Goal: Information Seeking & Learning: Learn about a topic

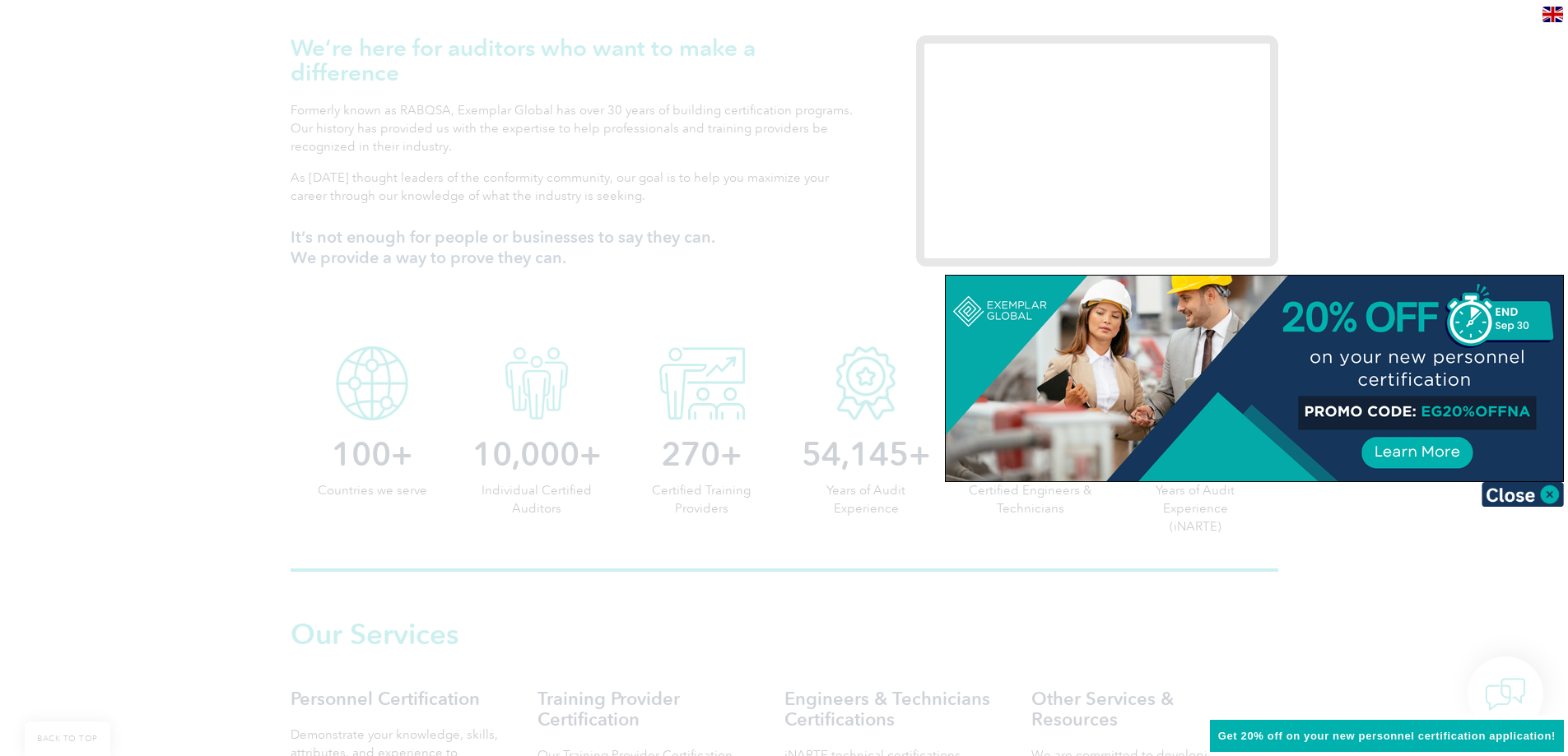
scroll to position [493, 0]
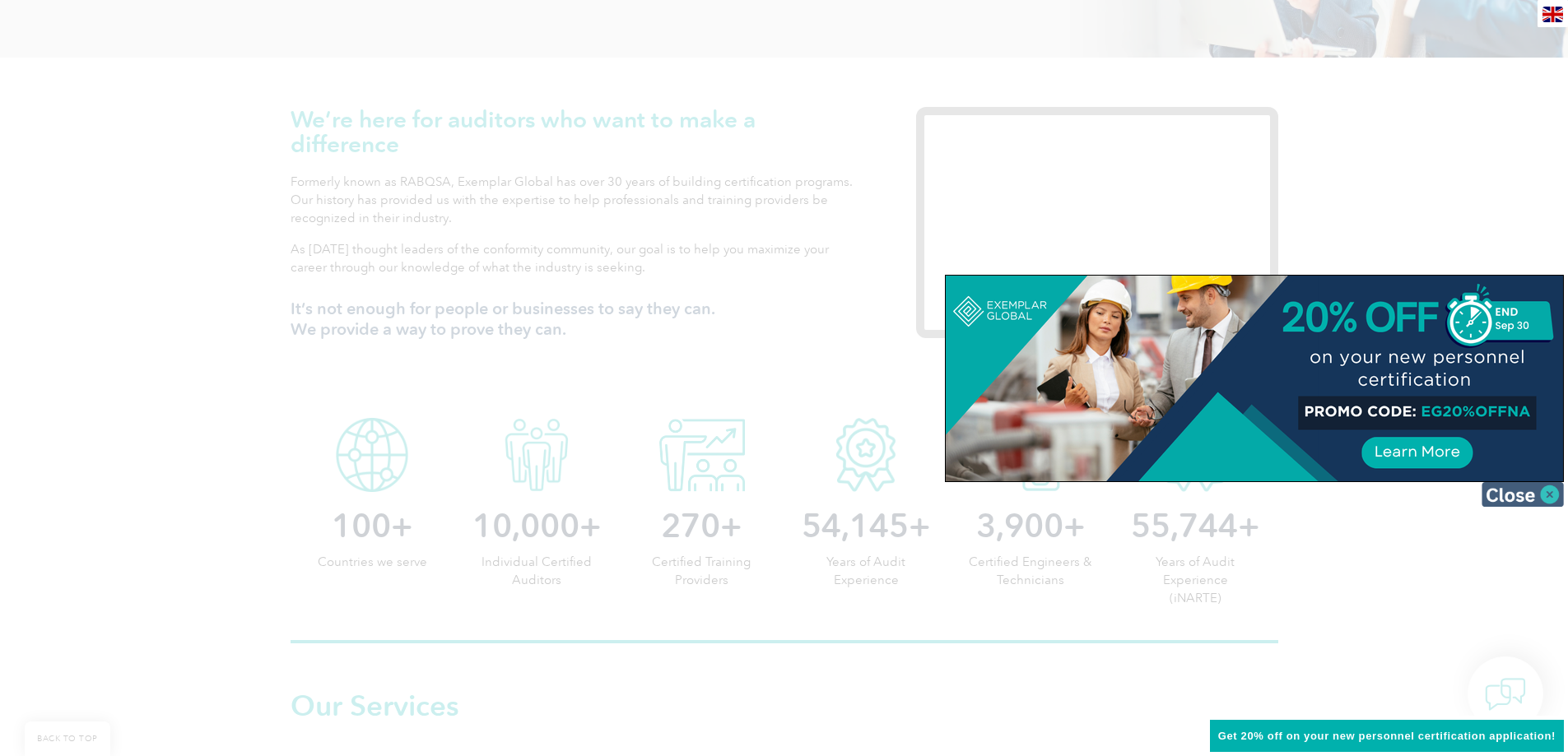
click at [1505, 497] on img at bounding box center [1523, 494] width 83 height 25
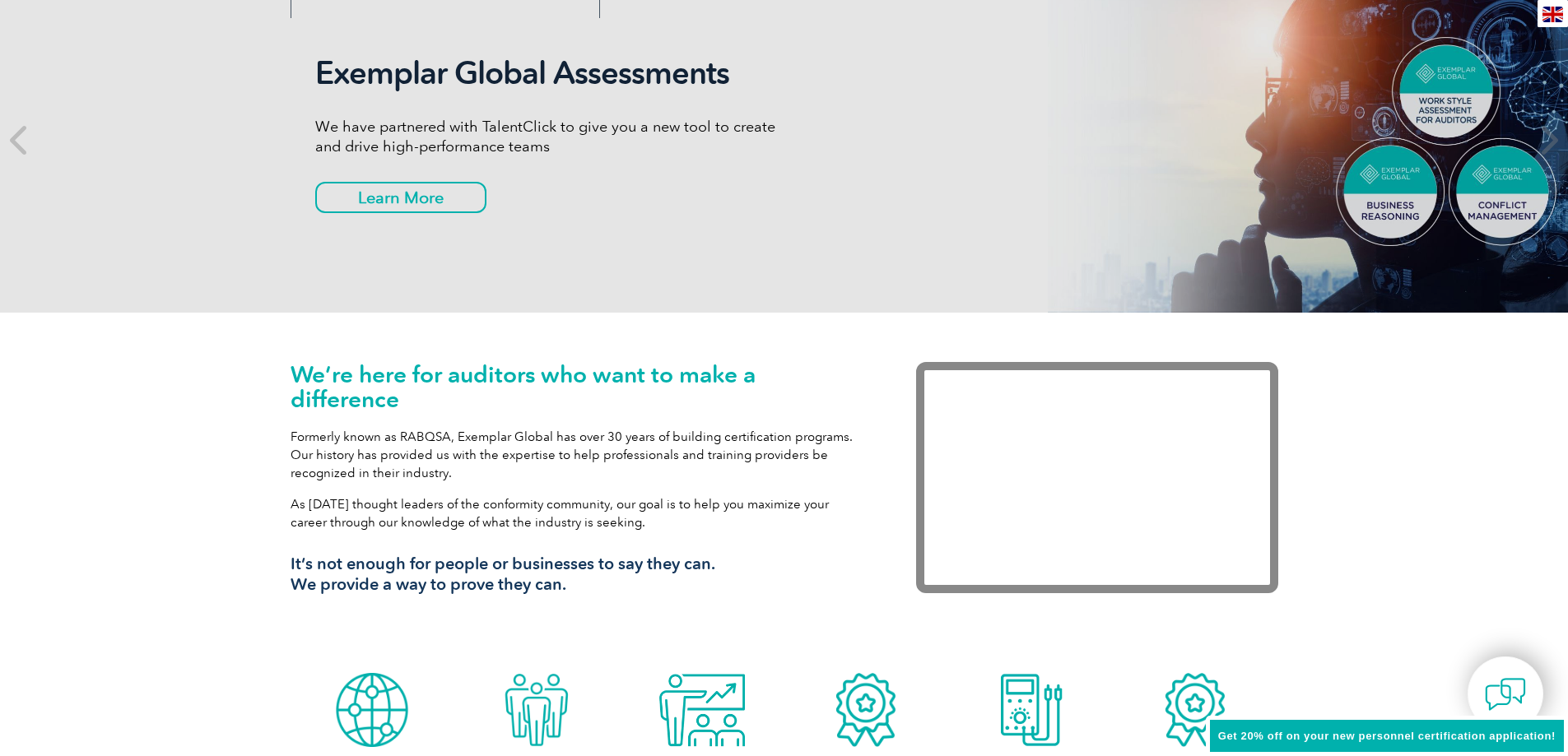
scroll to position [0, 0]
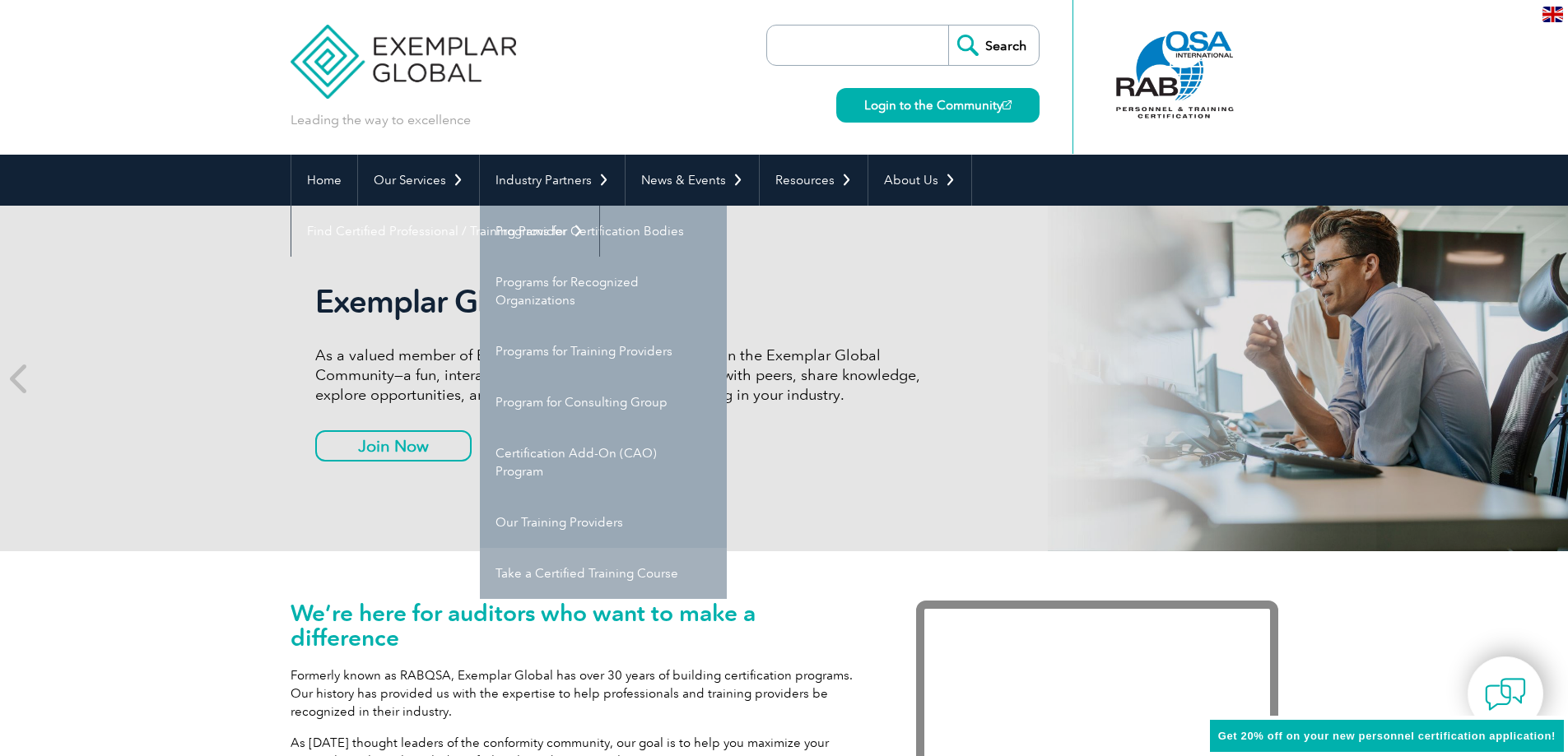
click at [557, 570] on link "Take a Certified Training Course" at bounding box center [603, 573] width 247 height 51
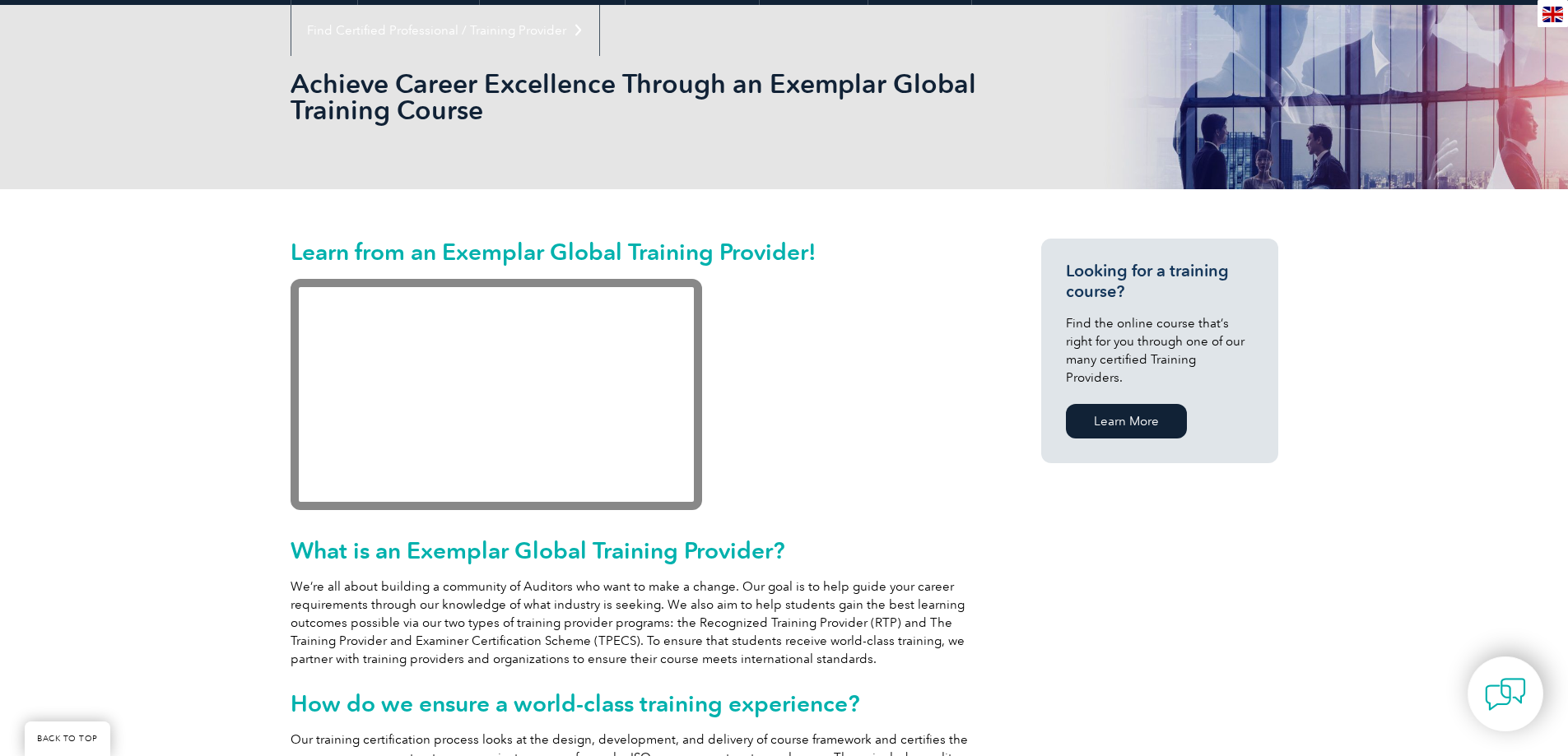
scroll to position [164, 0]
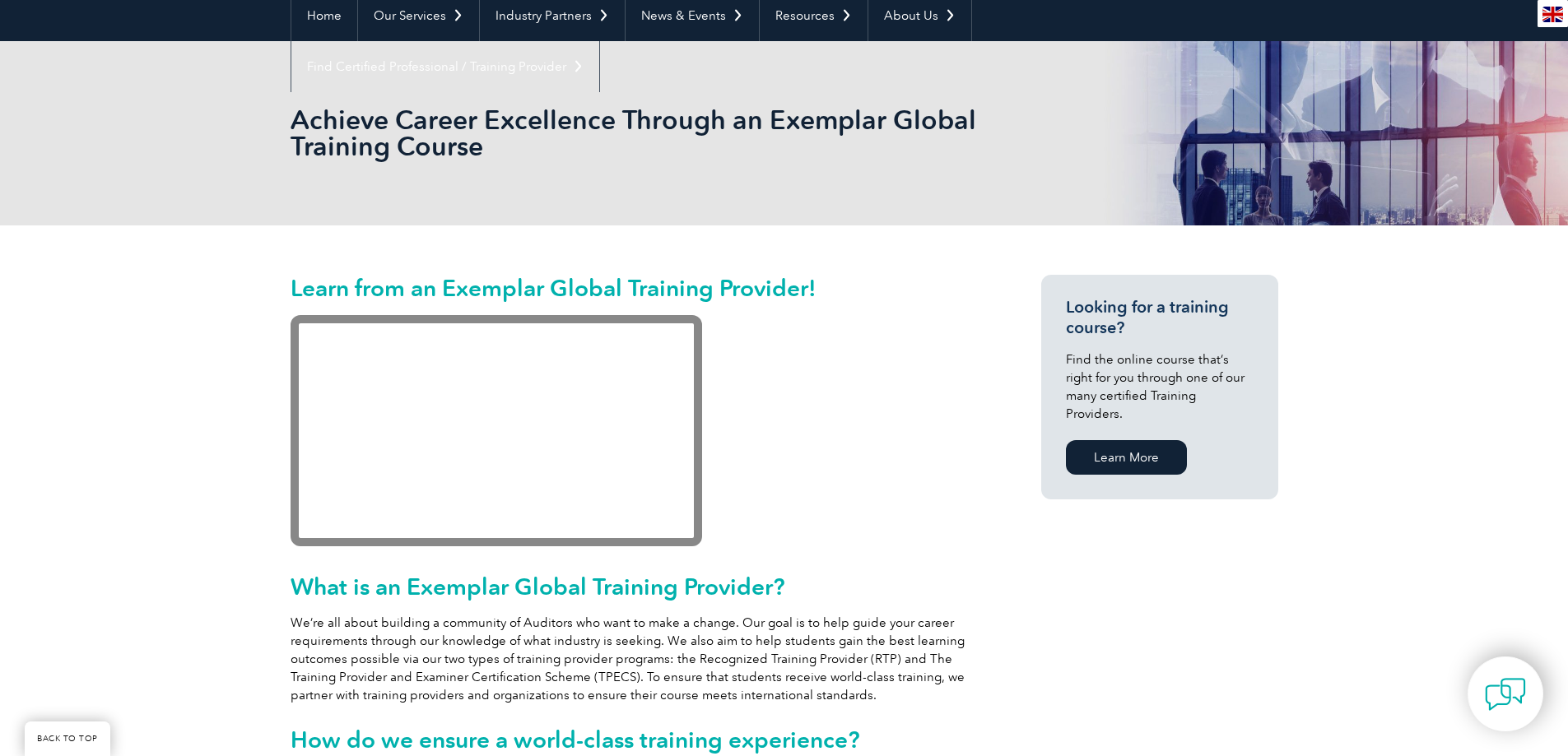
click at [1128, 462] on div "Looking for a training course? Find the online course that’s right for you thro…" at bounding box center [1159, 388] width 237 height 225
click at [1128, 452] on link "Learn More" at bounding box center [1126, 458] width 121 height 35
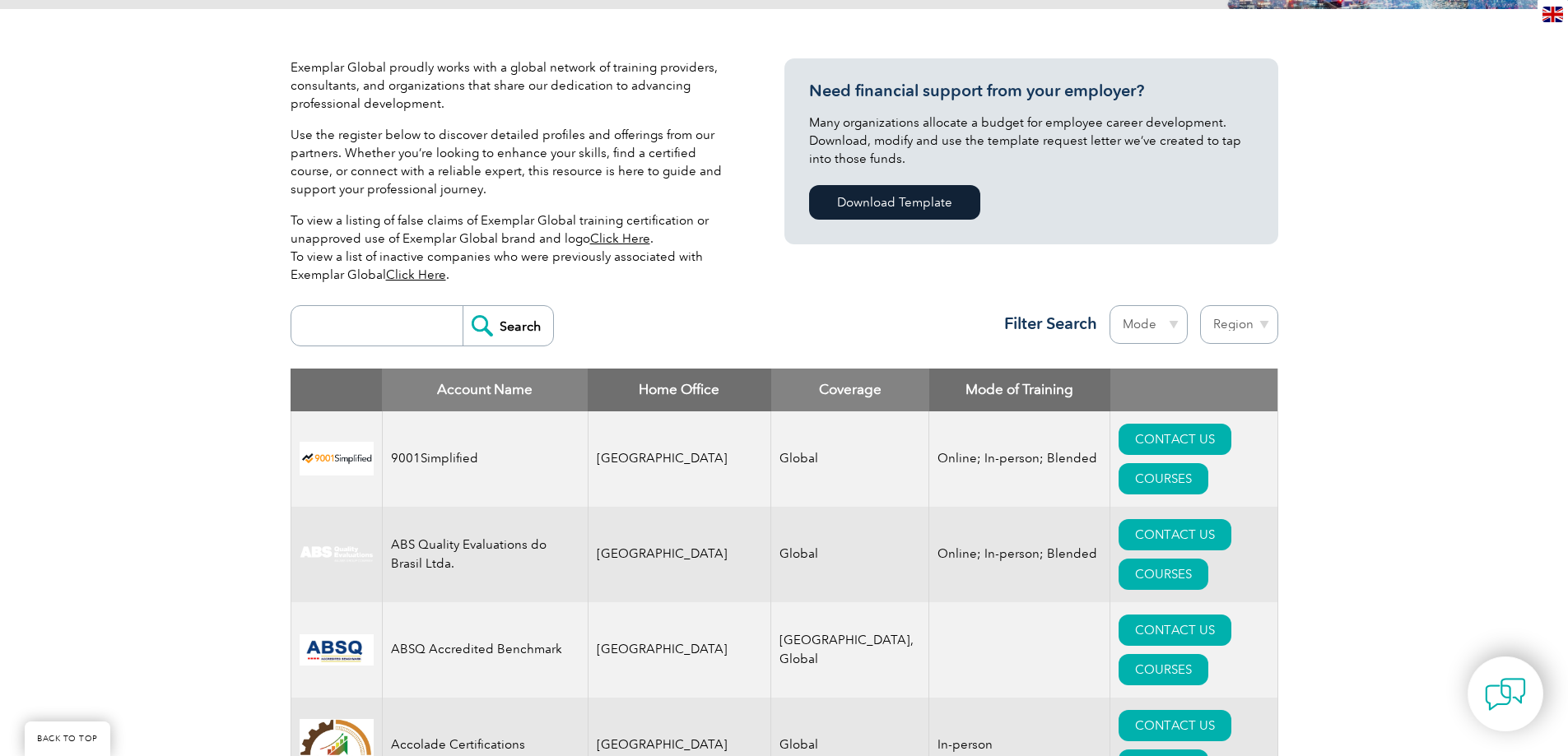
scroll to position [493, 0]
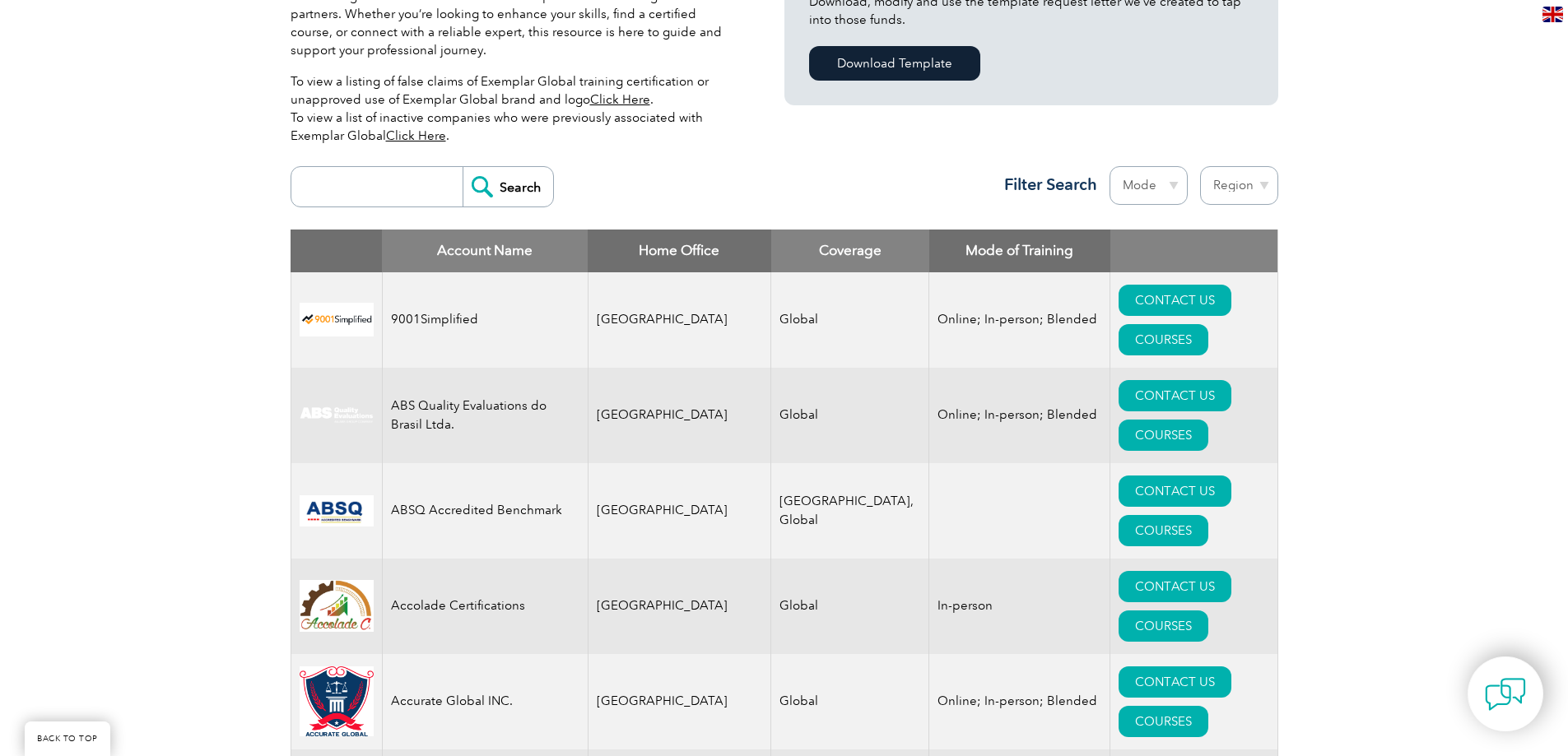
click at [690, 254] on th "Home Office" at bounding box center [679, 251] width 183 height 43
click at [660, 250] on th "Home Office" at bounding box center [679, 251] width 183 height 43
click at [1170, 194] on select "Mode Online In-person Blended" at bounding box center [1148, 185] width 79 height 39
click at [1266, 183] on select "Region [GEOGRAPHIC_DATA] [GEOGRAPHIC_DATA] [GEOGRAPHIC_DATA] [GEOGRAPHIC_DATA] …" at bounding box center [1239, 185] width 79 height 39
select select "[GEOGRAPHIC_DATA]"
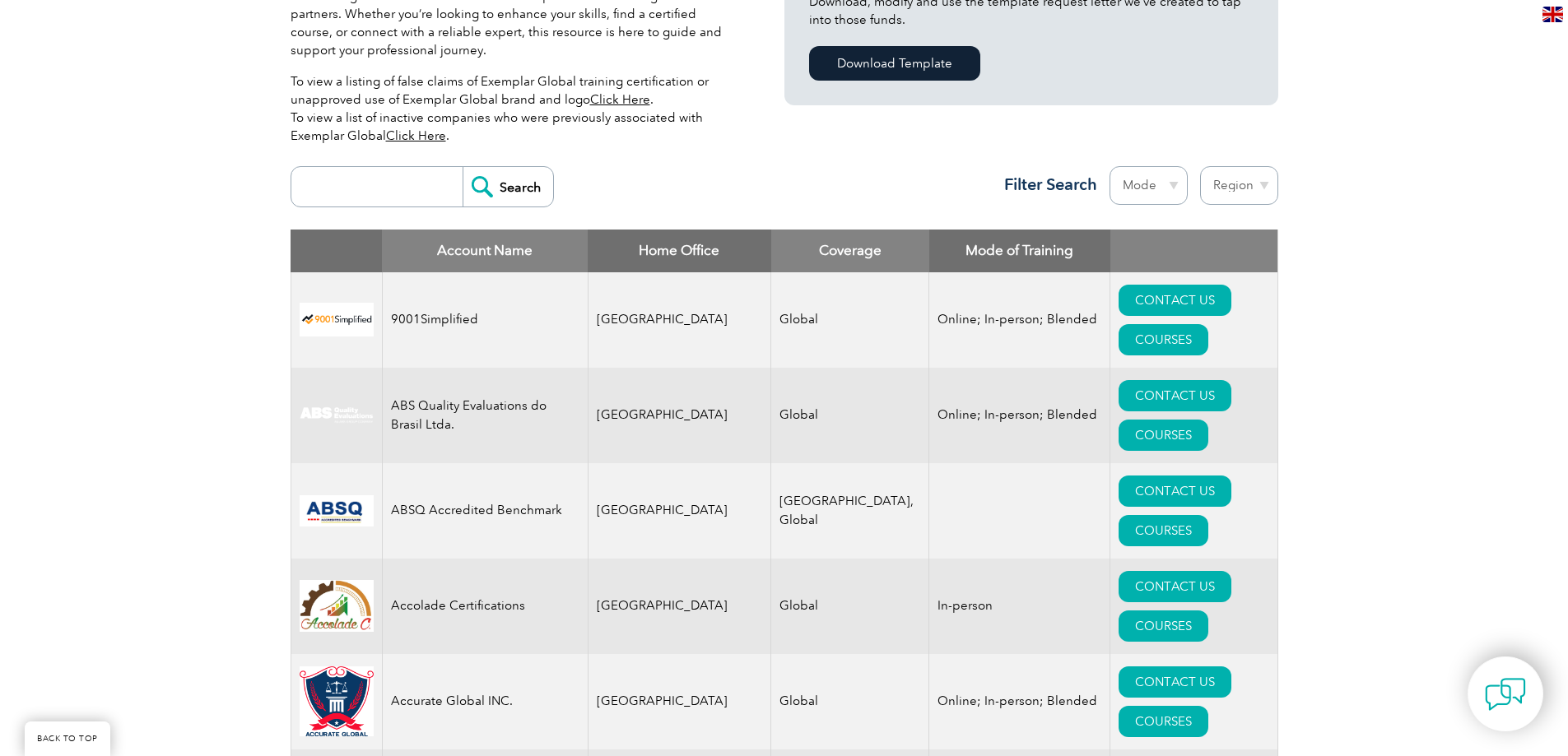
click at [1200, 166] on select "Region [GEOGRAPHIC_DATA] [GEOGRAPHIC_DATA] [GEOGRAPHIC_DATA] [GEOGRAPHIC_DATA] …" at bounding box center [1239, 185] width 79 height 39
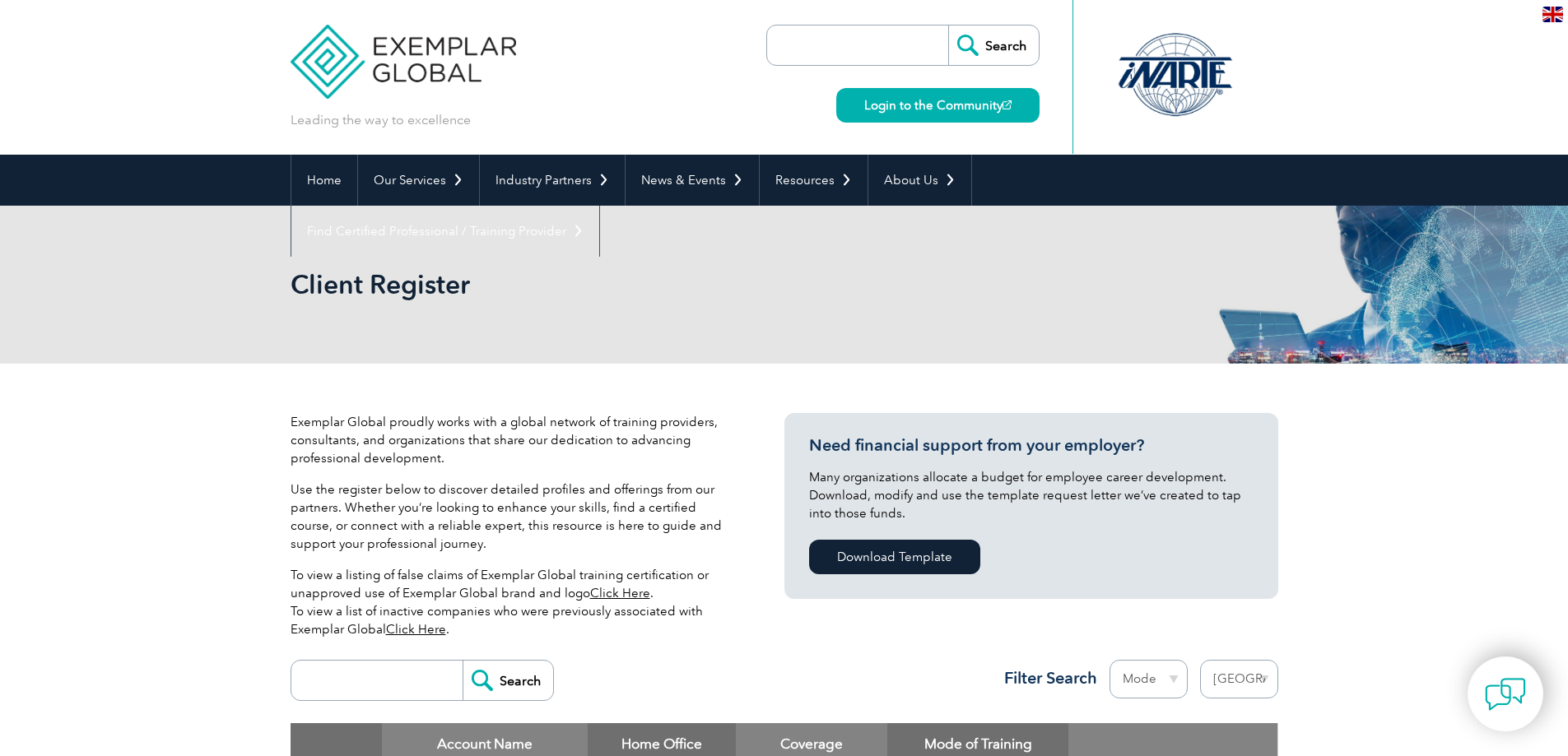
select select "[GEOGRAPHIC_DATA]"
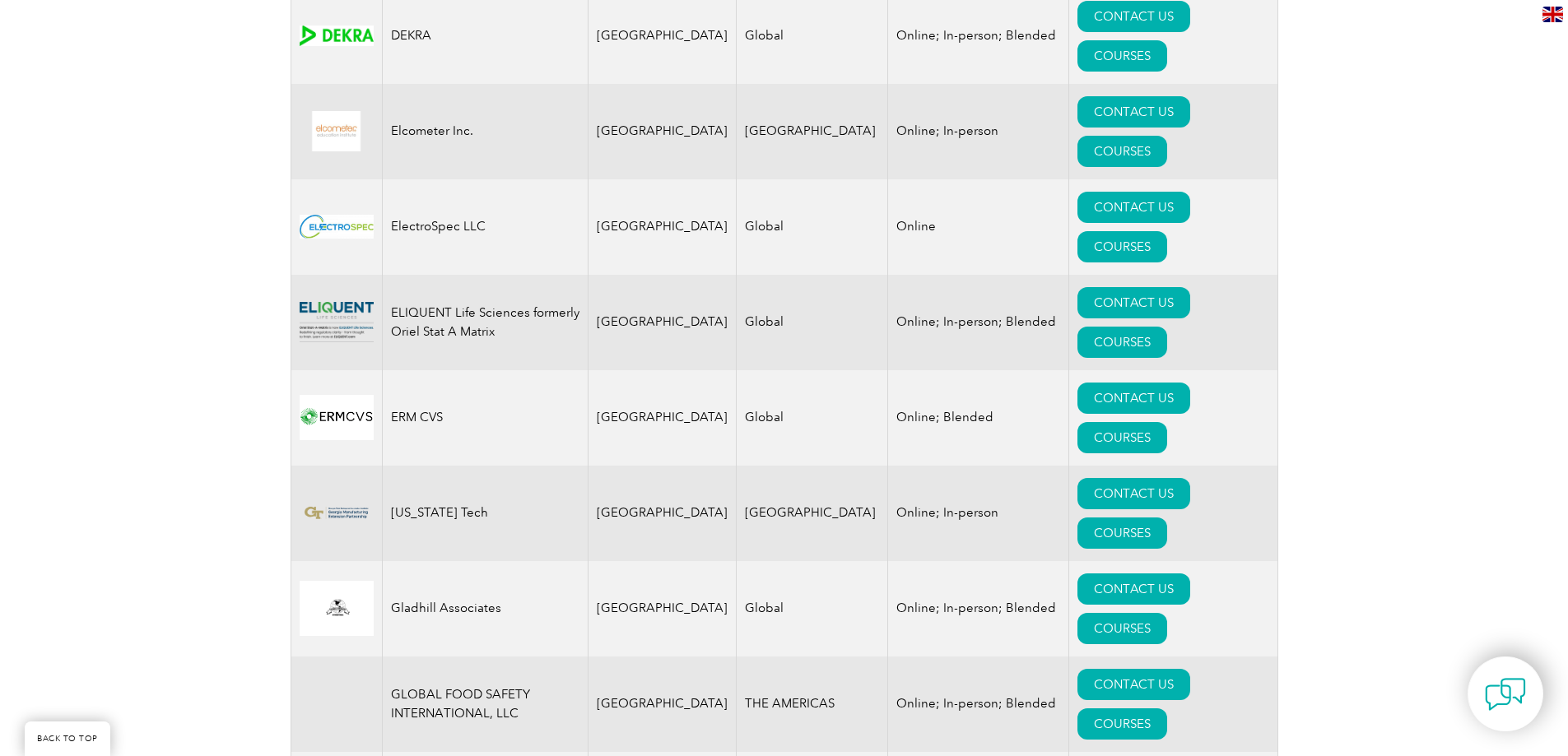
scroll to position [1728, 0]
